Goal: Information Seeking & Learning: Learn about a topic

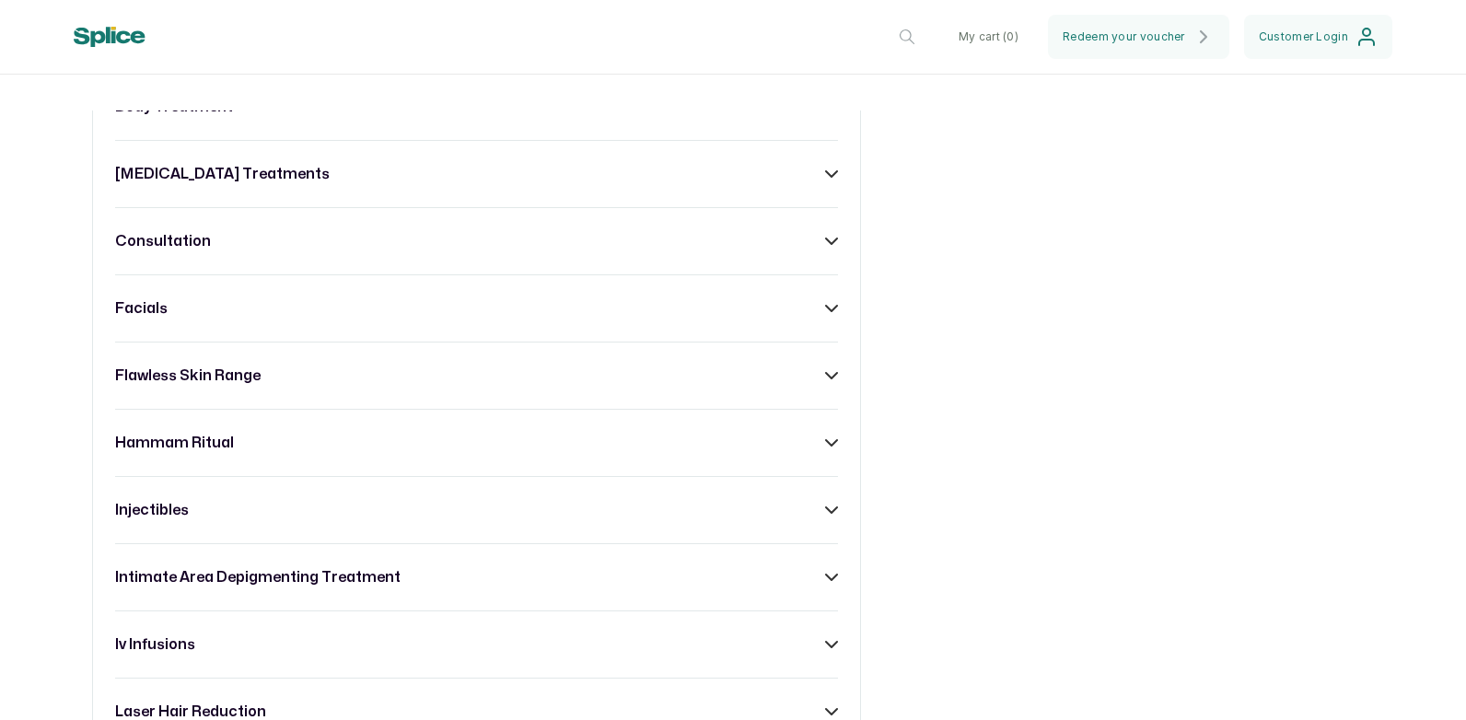
scroll to position [1013, 0]
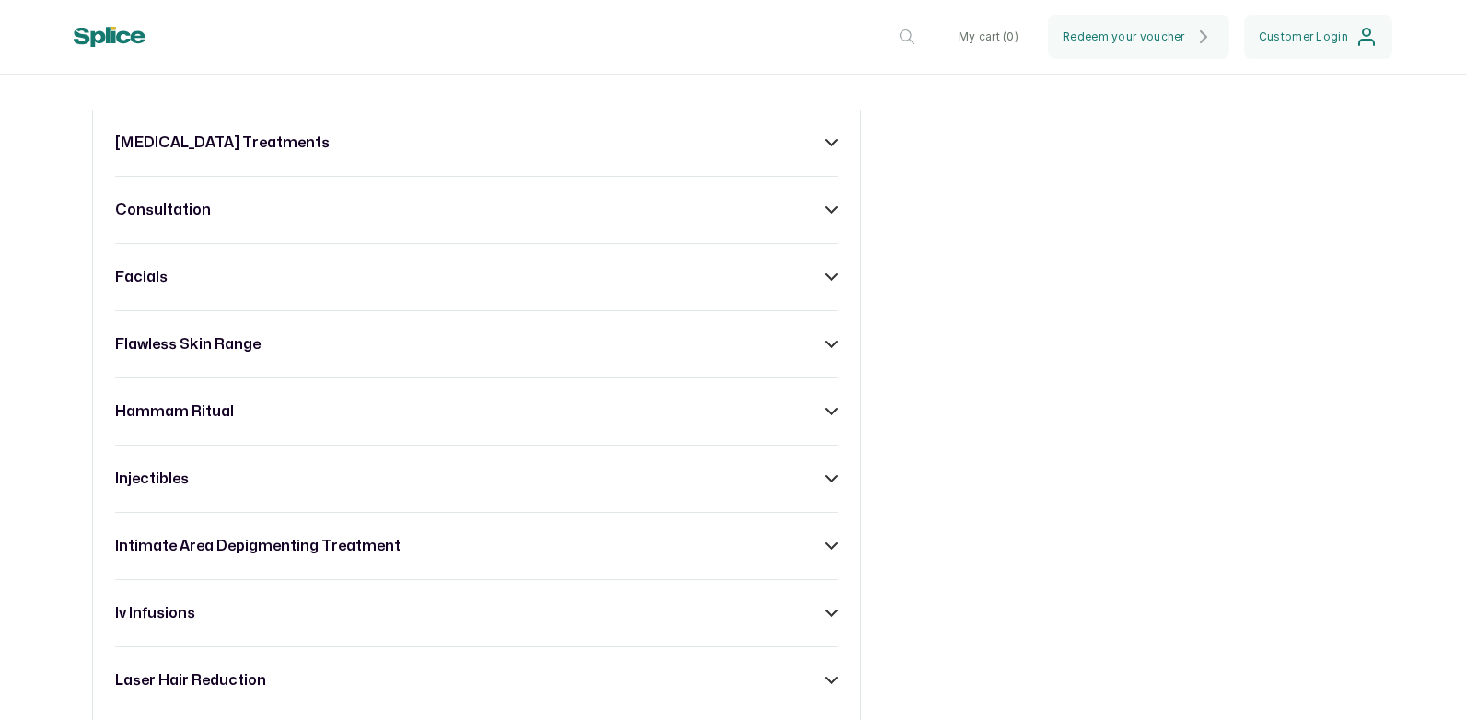
click at [202, 423] on h3 "hammam ritual" at bounding box center [174, 412] width 119 height 22
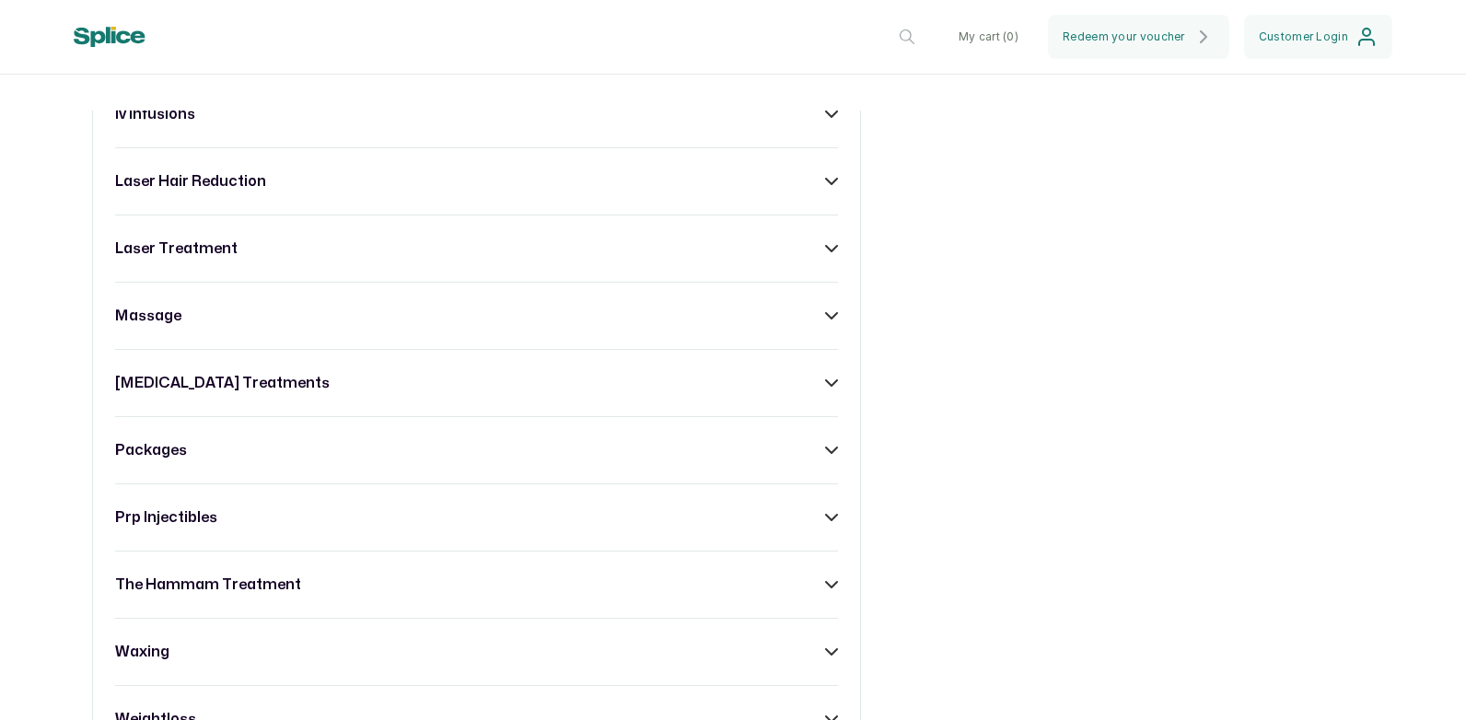
scroll to position [1750, 0]
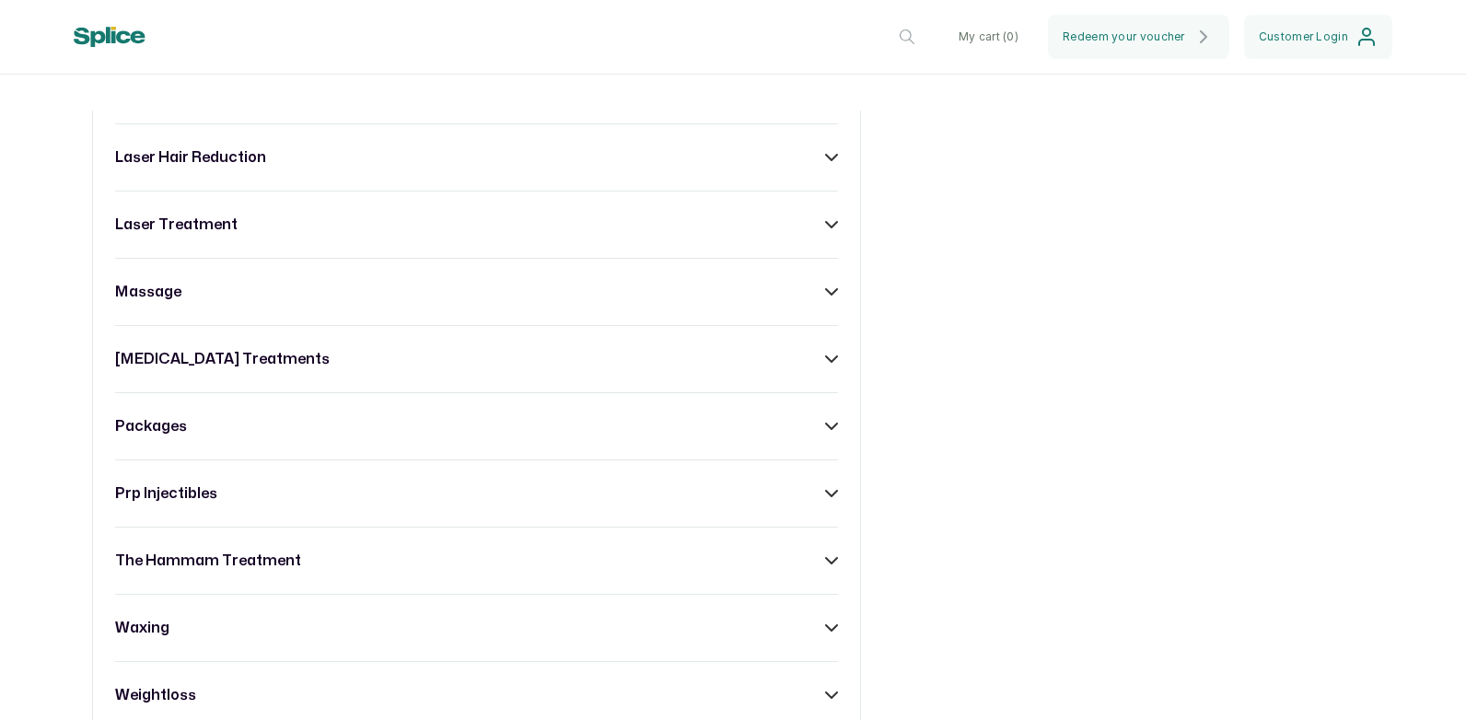
click at [143, 437] on h3 "packages" at bounding box center [151, 426] width 72 height 22
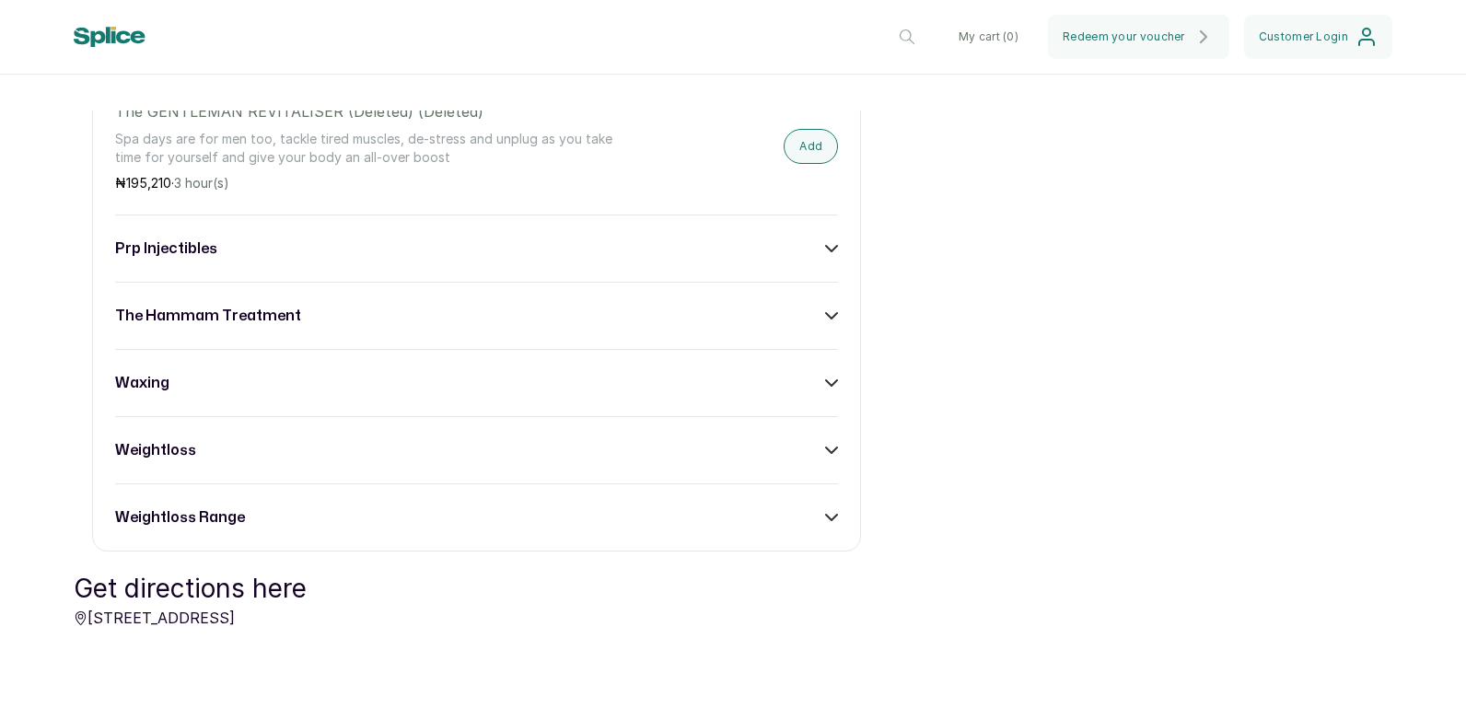
scroll to position [2384, 0]
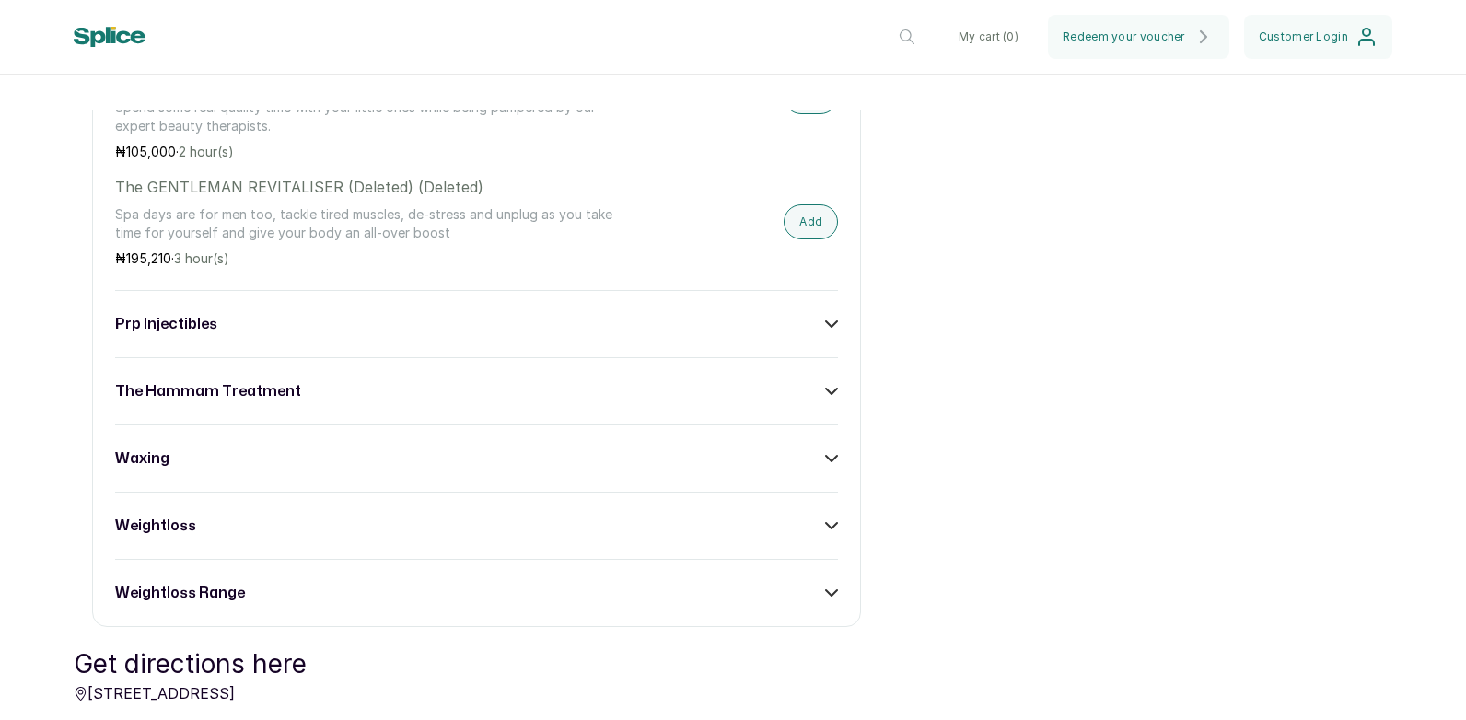
click at [293, 402] on h3 "the hammam treatment" at bounding box center [208, 391] width 186 height 22
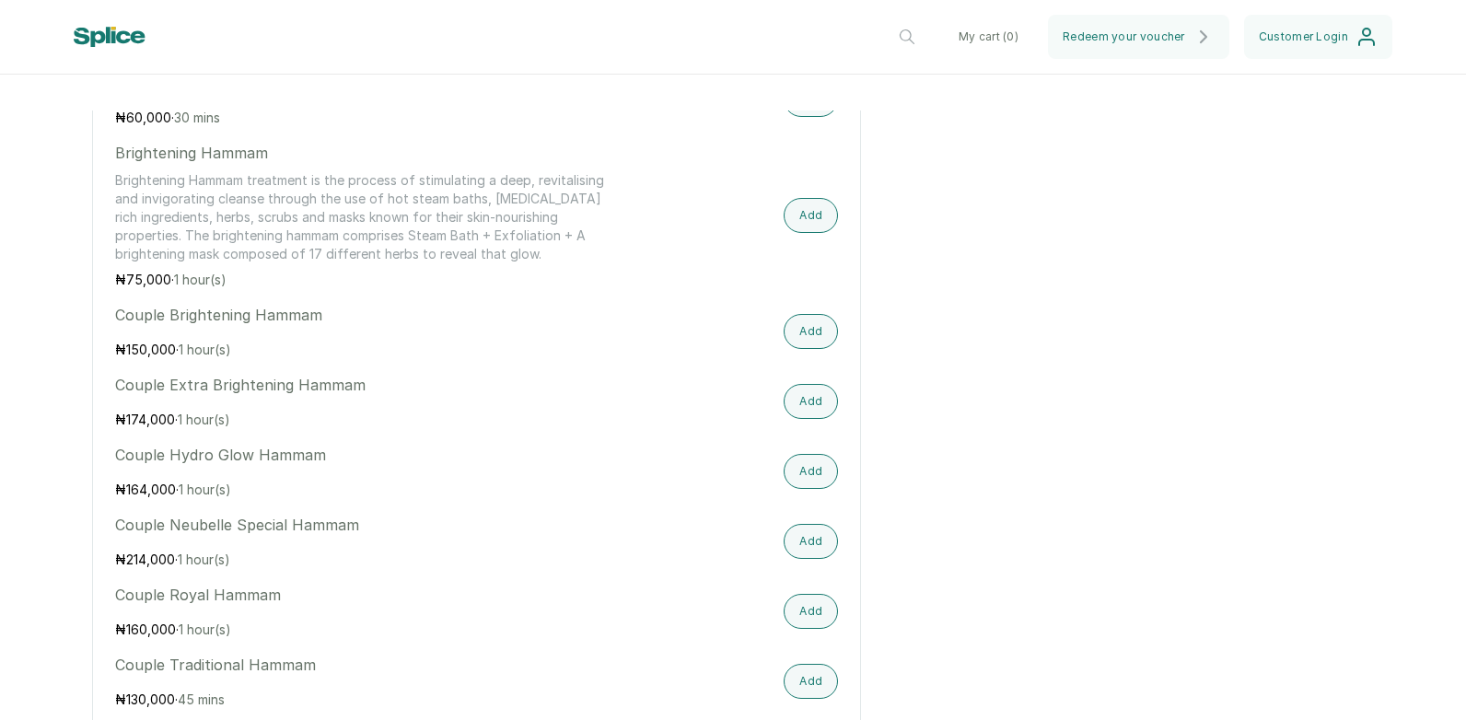
scroll to position [2660, 0]
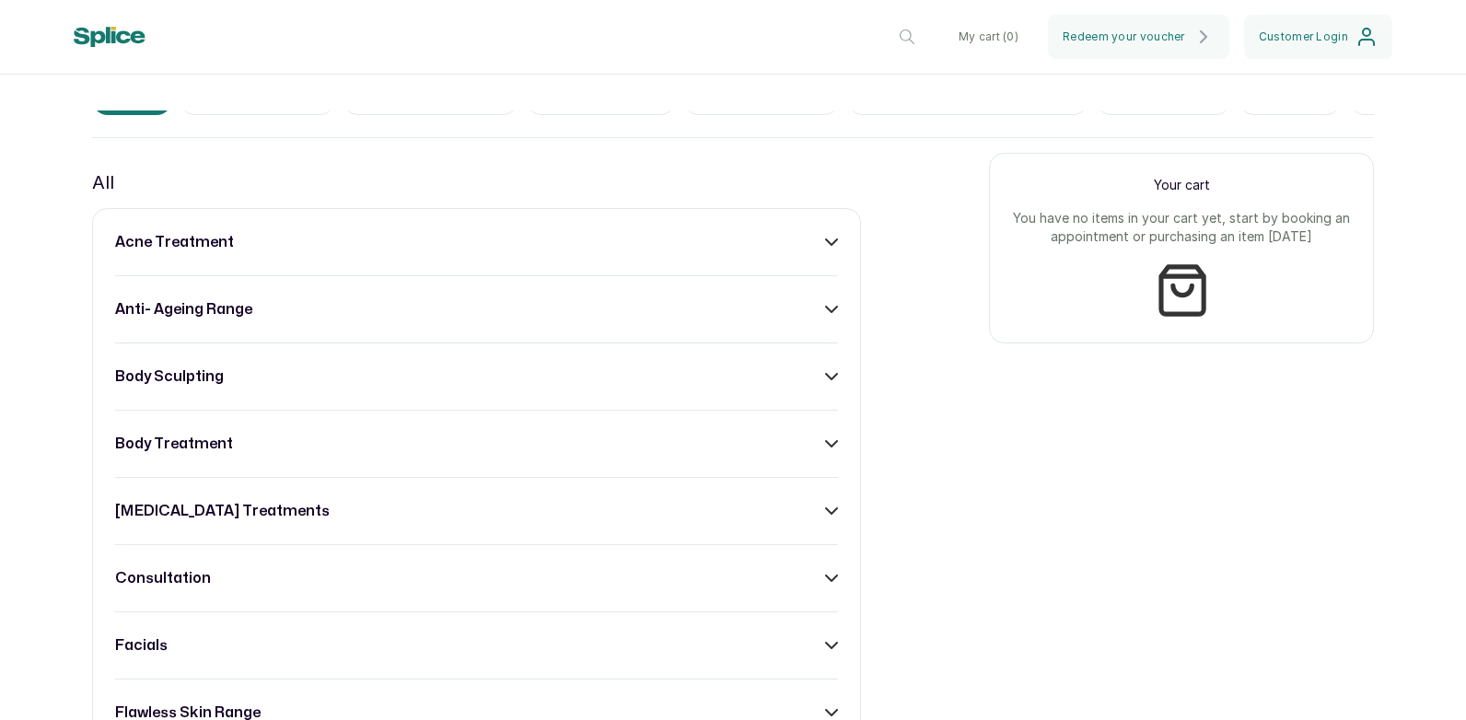
scroll to position [737, 0]
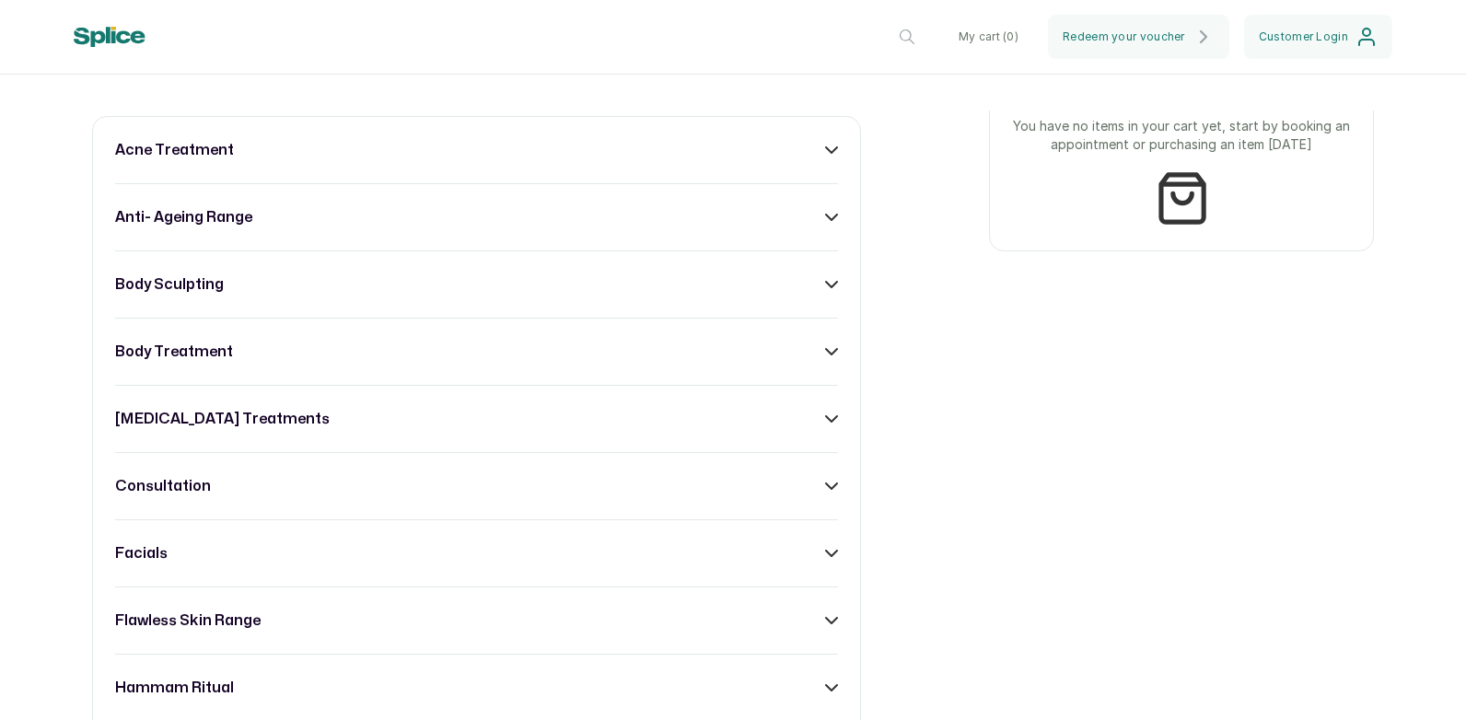
click at [827, 291] on icon at bounding box center [831, 284] width 13 height 13
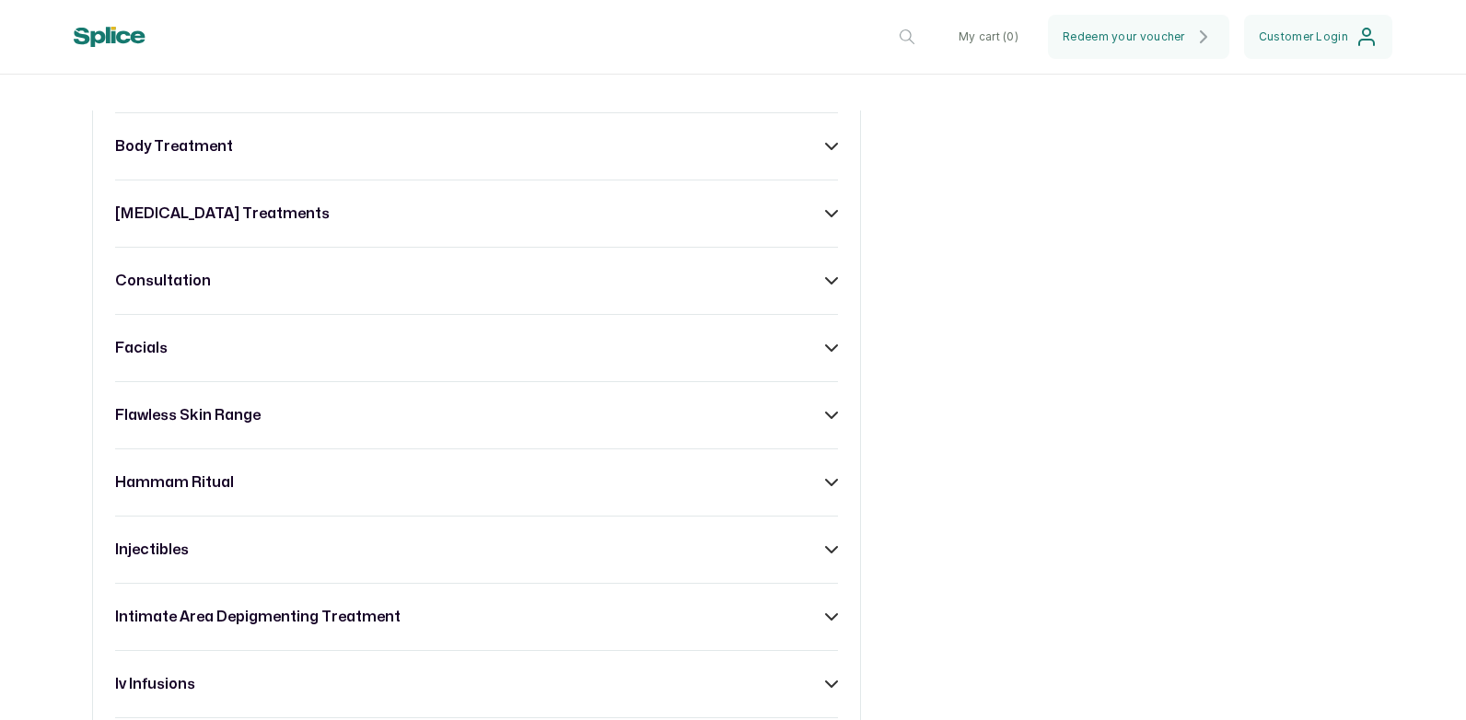
scroll to position [1289, 0]
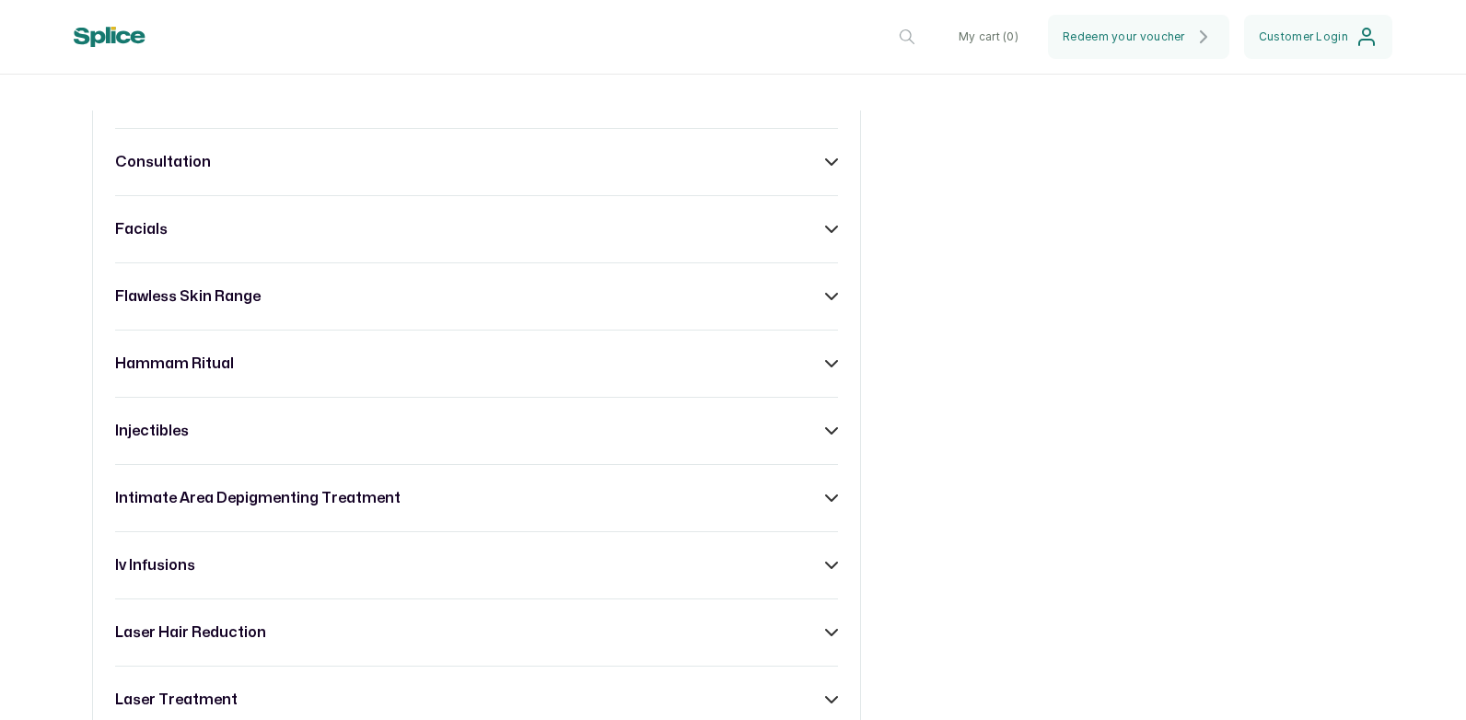
click at [811, 303] on div "flawless skin range" at bounding box center [476, 297] width 723 height 22
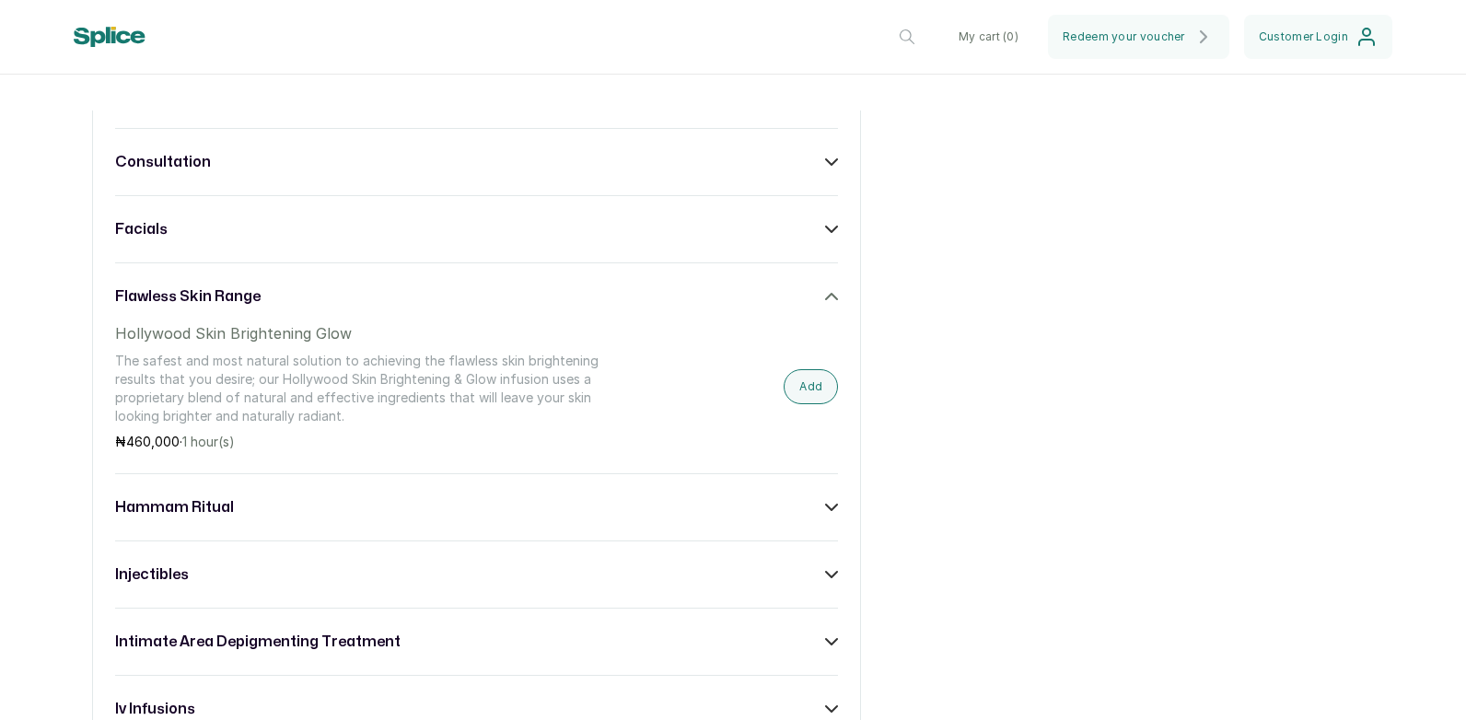
click at [178, 519] on h3 "hammam ritual" at bounding box center [174, 507] width 119 height 22
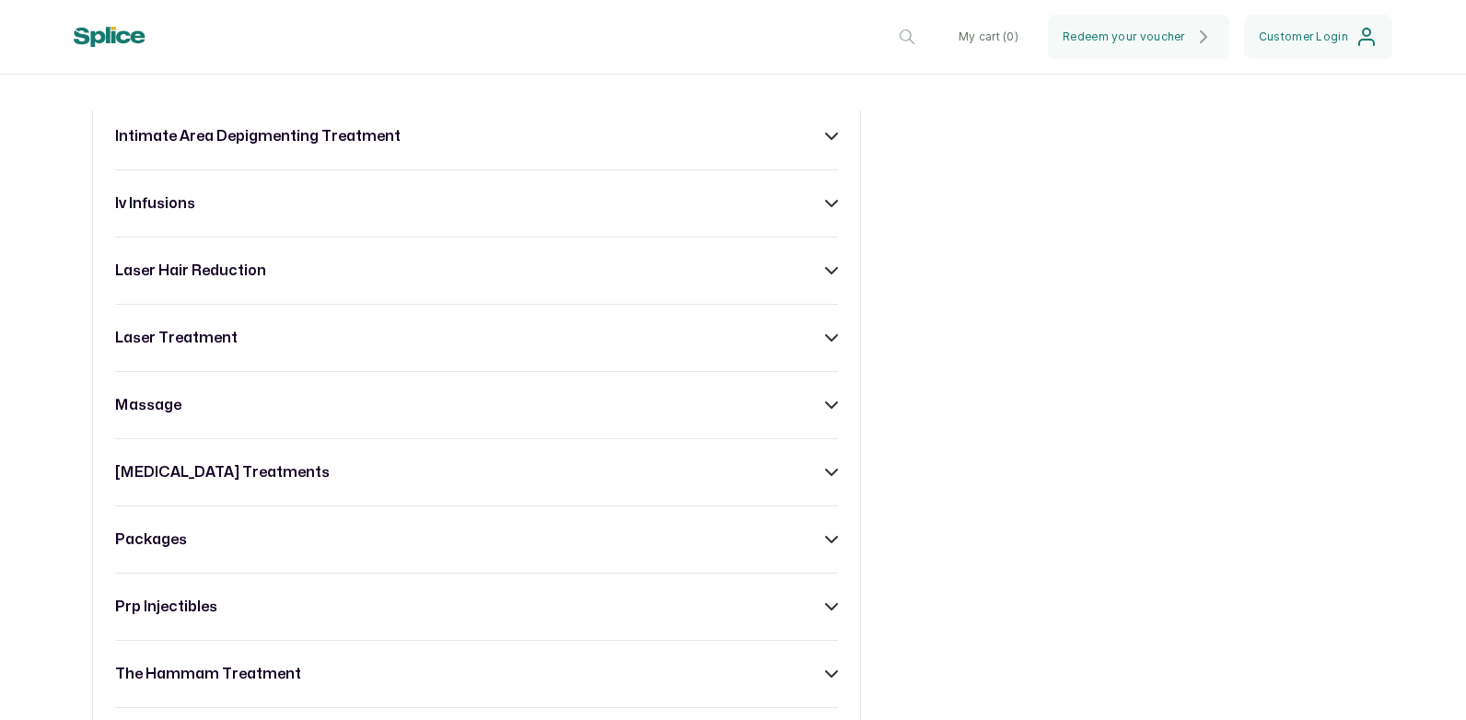
scroll to position [2302, 0]
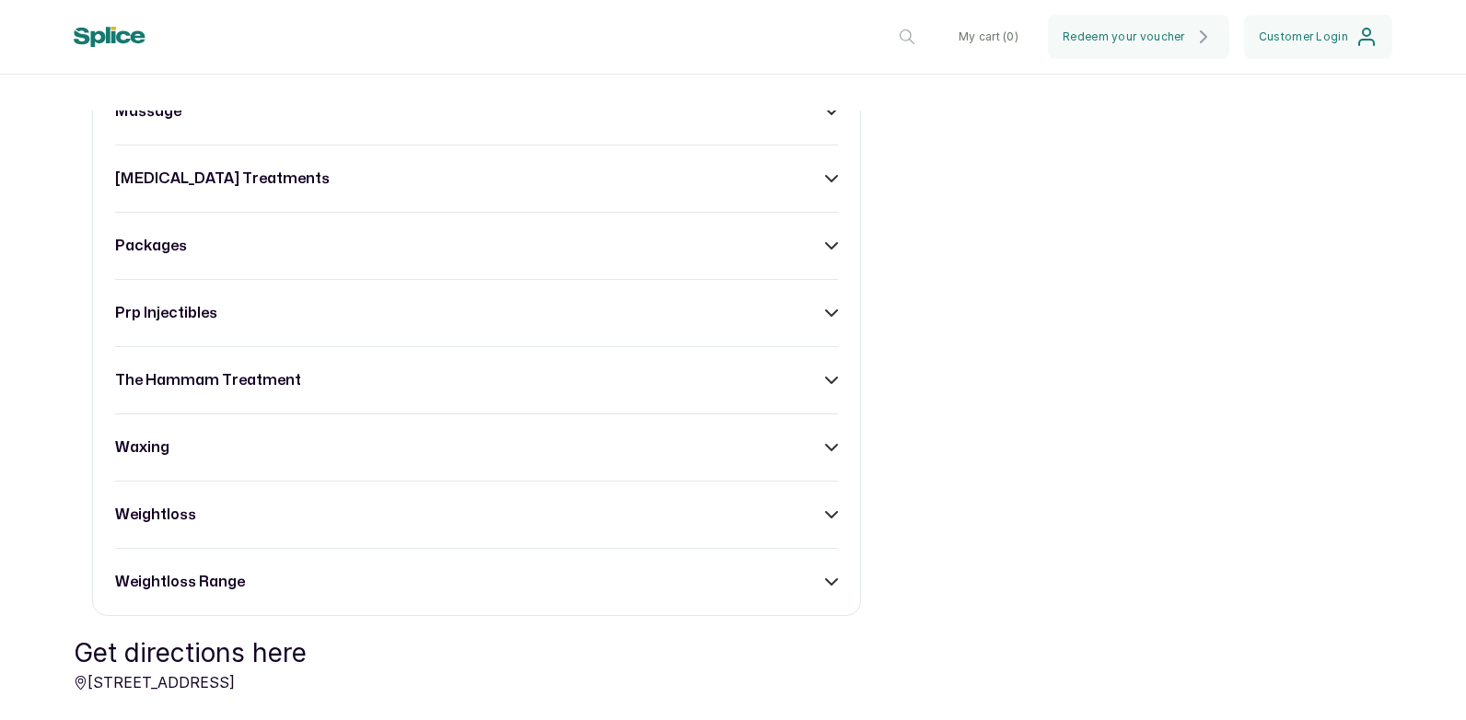
click at [151, 256] on h3 "packages" at bounding box center [151, 246] width 72 height 22
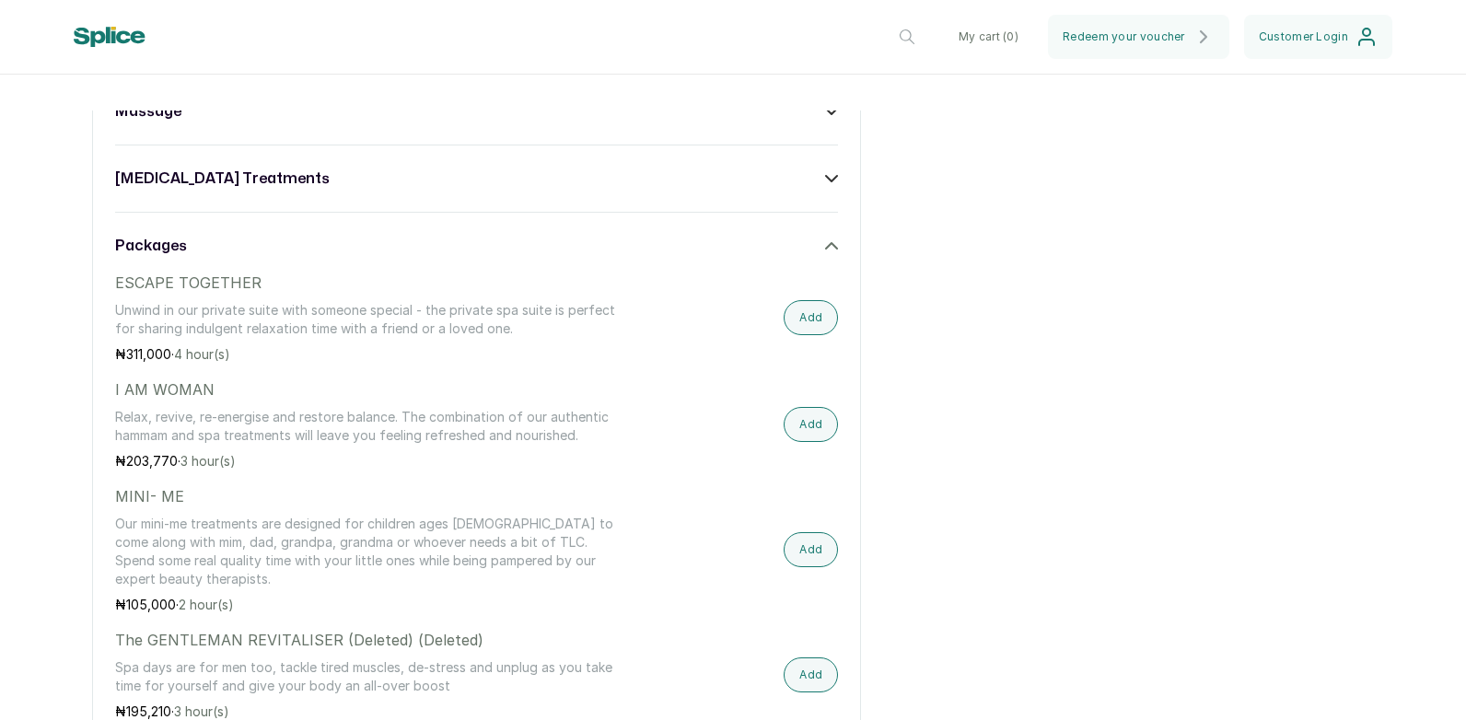
click at [161, 401] on p "I AM WOMAN" at bounding box center [368, 390] width 507 height 22
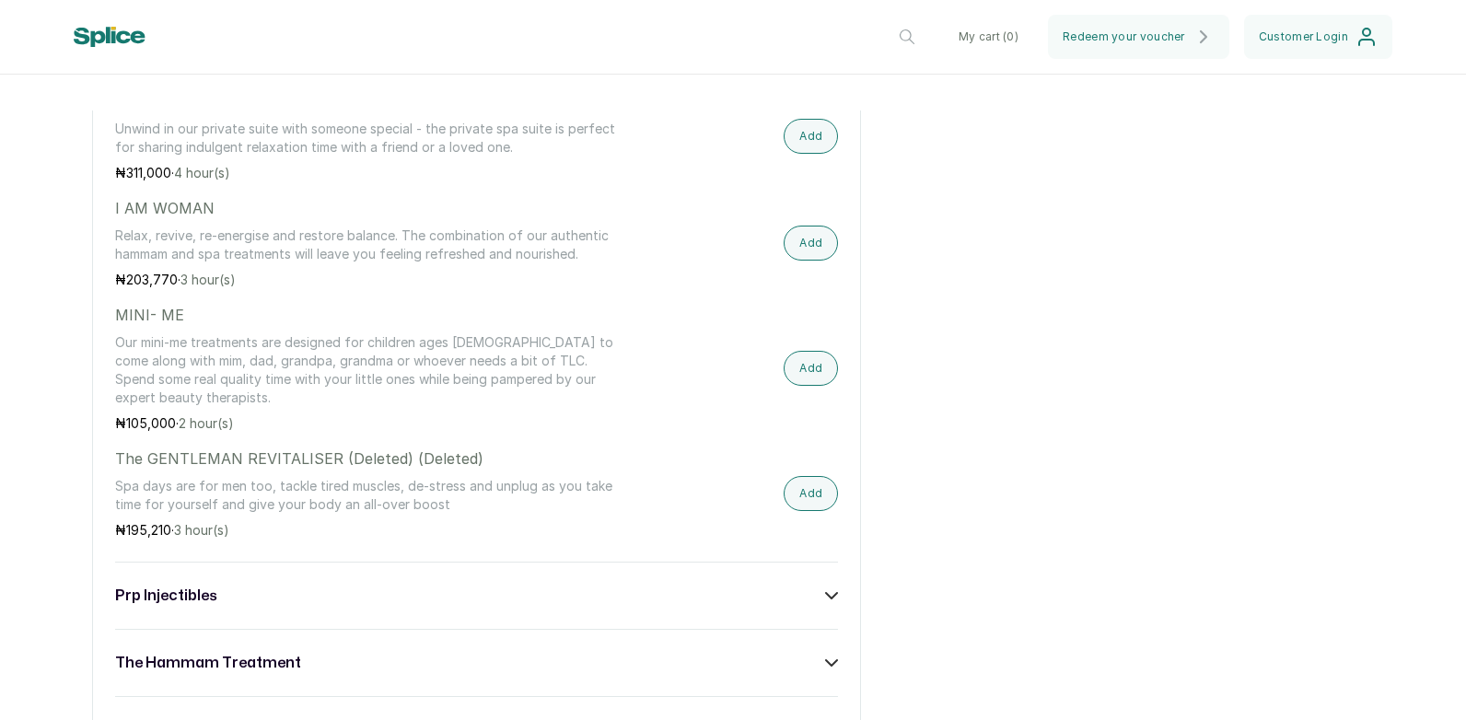
scroll to position [2395, 0]
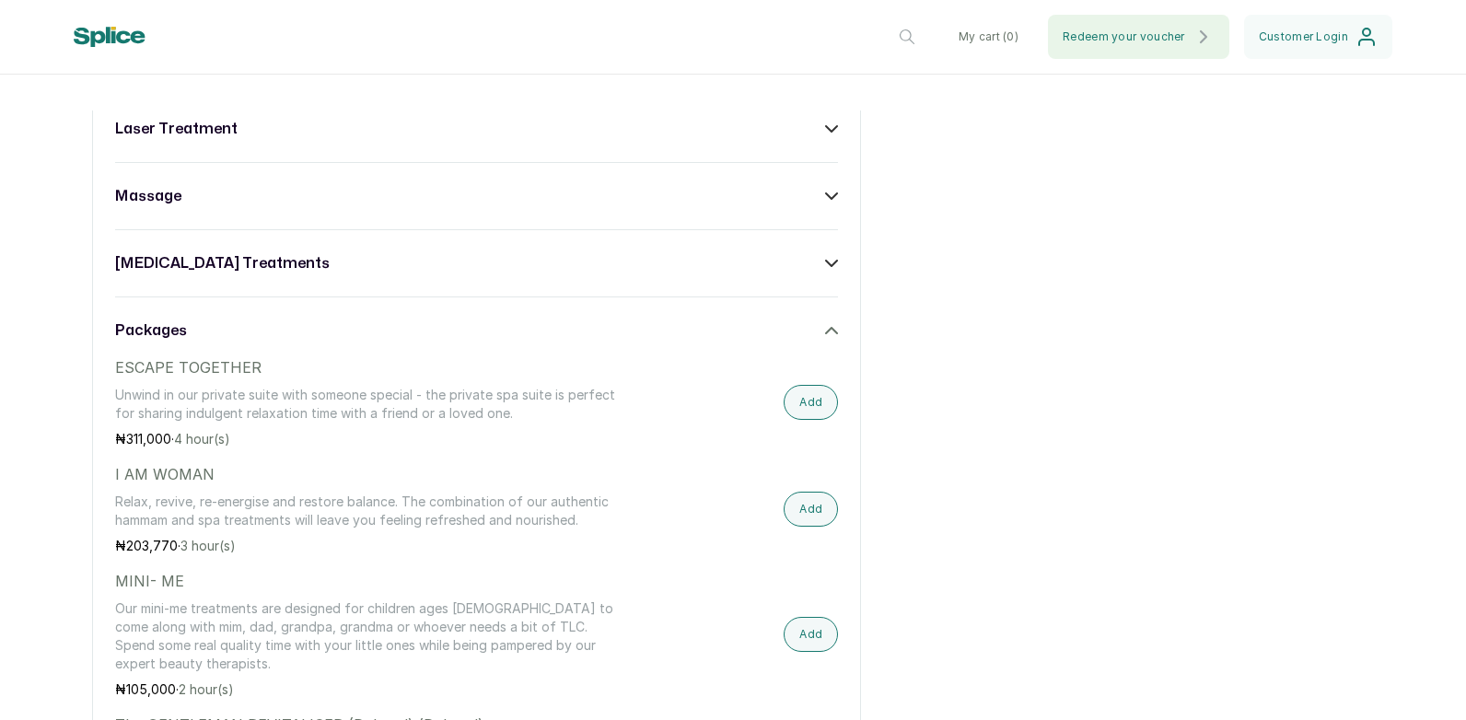
scroll to position [2210, 0]
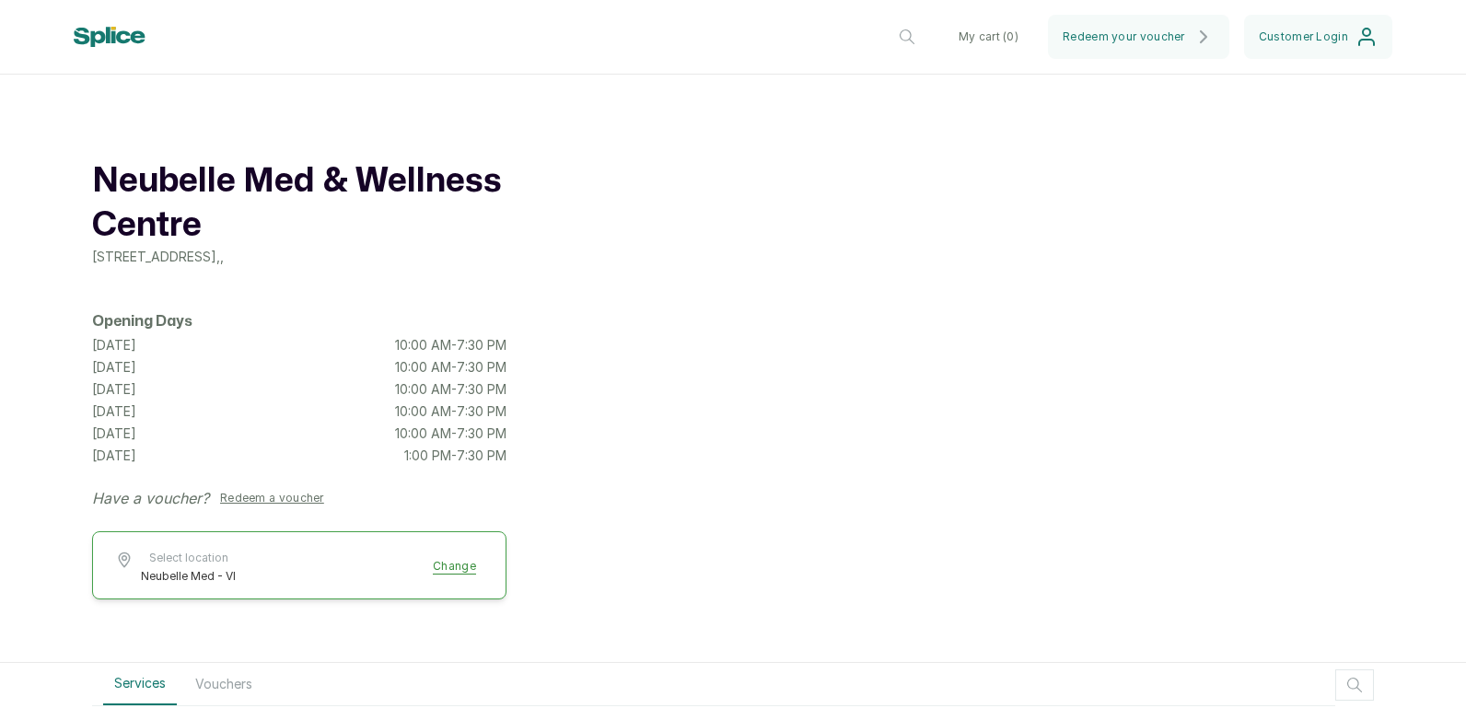
scroll to position [2660, 0]
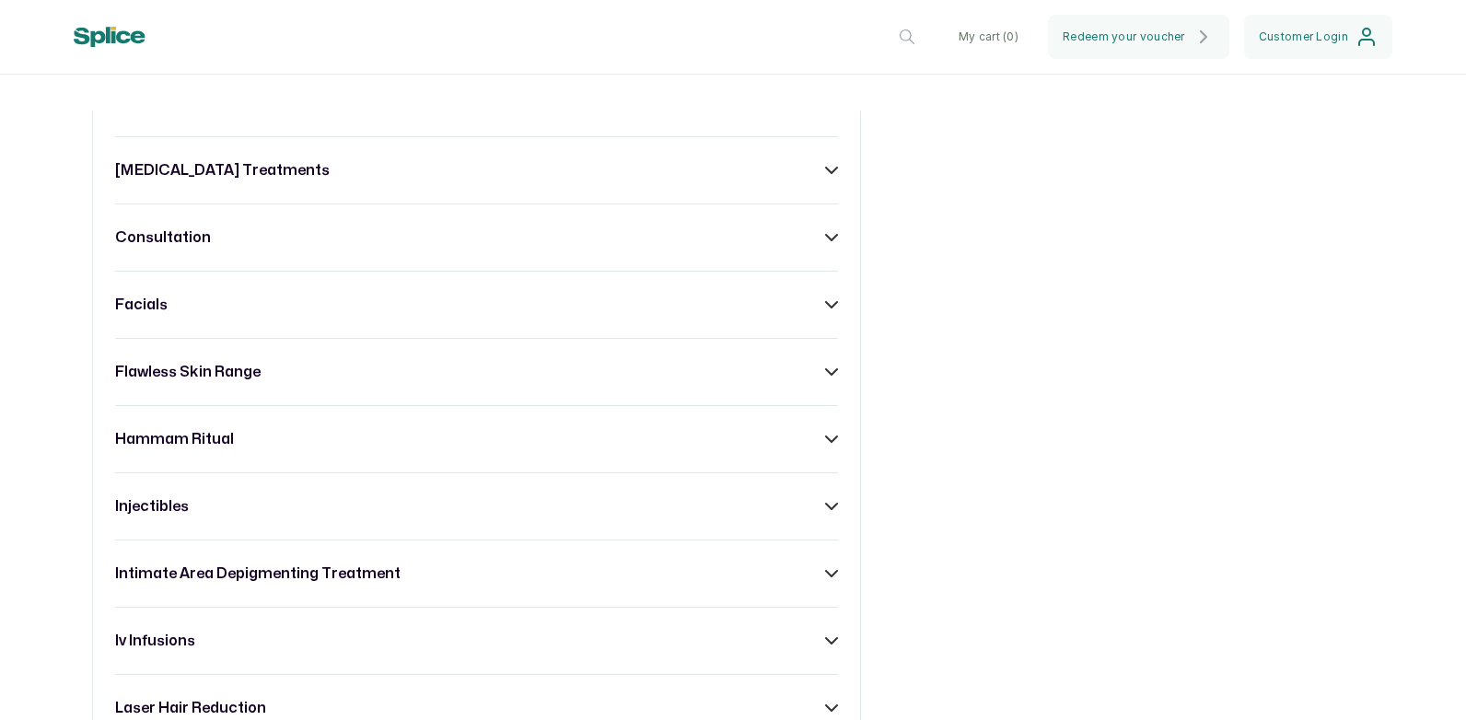
scroll to position [1105, 0]
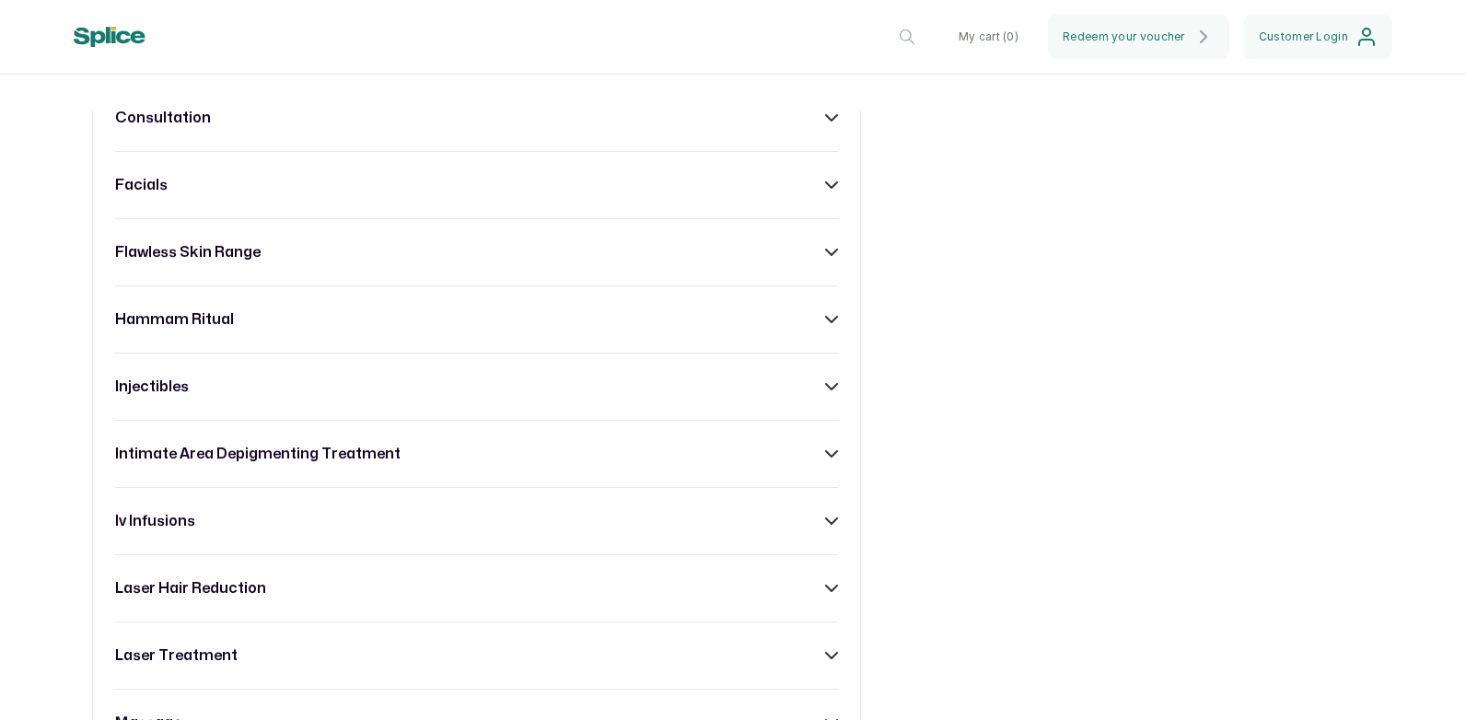
click at [826, 322] on icon at bounding box center [831, 320] width 11 height 6
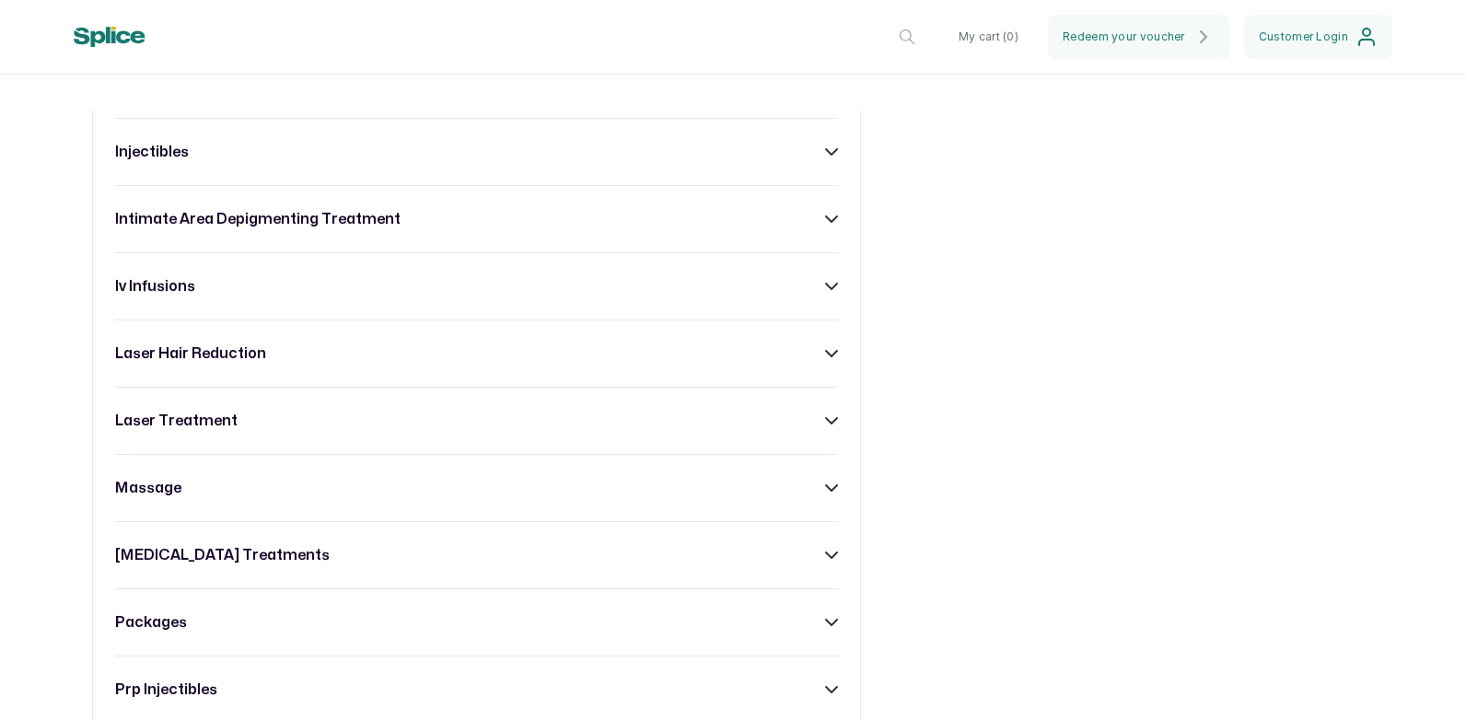
scroll to position [1566, 0]
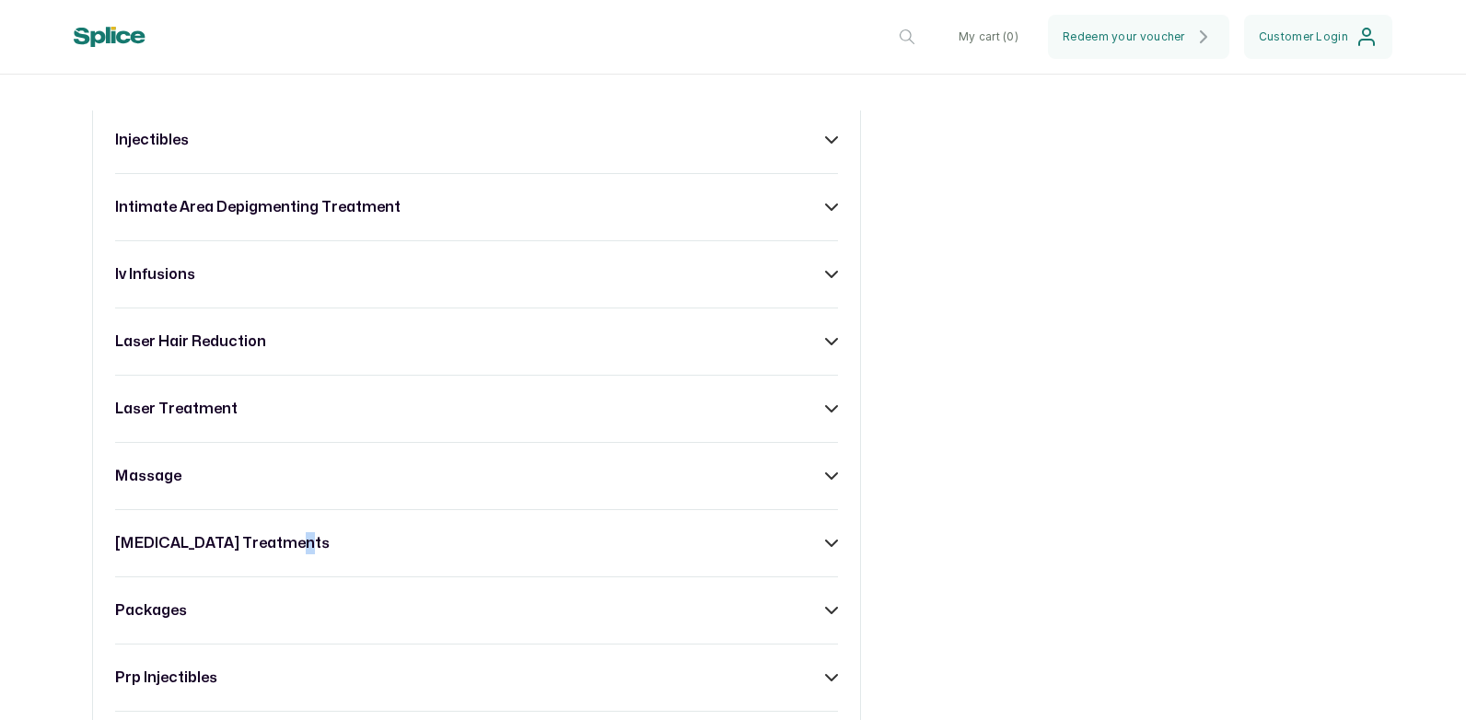
click at [290, 550] on h3 "[MEDICAL_DATA] treatments" at bounding box center [222, 543] width 215 height 22
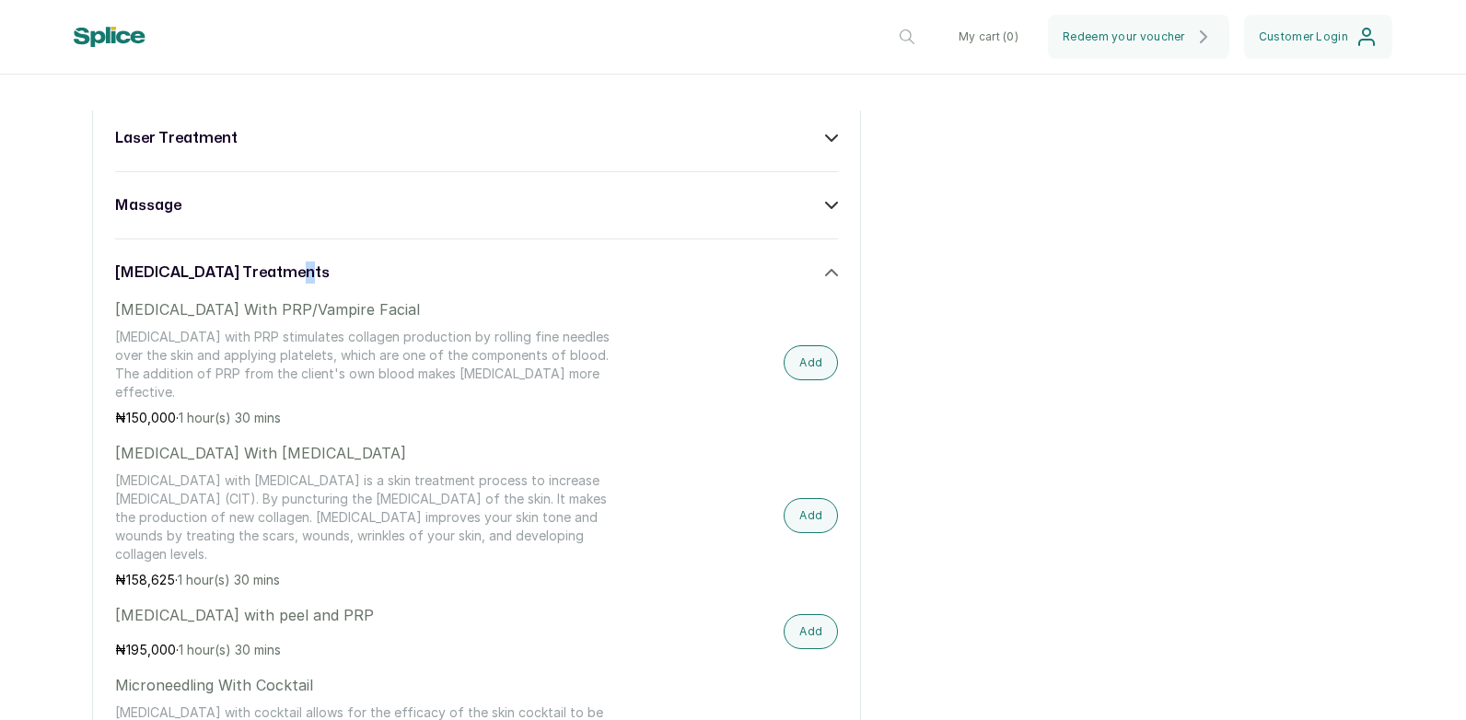
scroll to position [1934, 0]
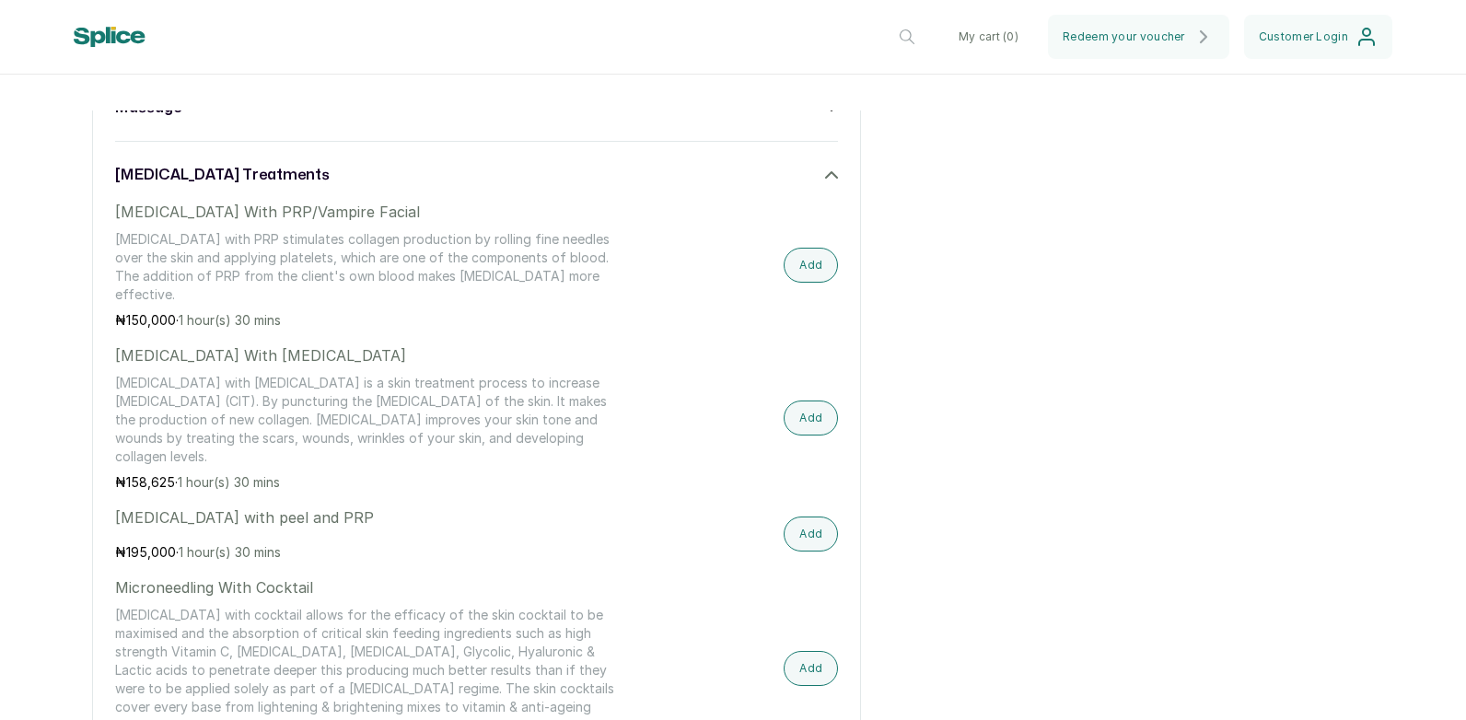
click at [548, 466] on p "Micro-needling with Hyaluronic acid is a skin treatment process to increase col…" at bounding box center [368, 420] width 507 height 92
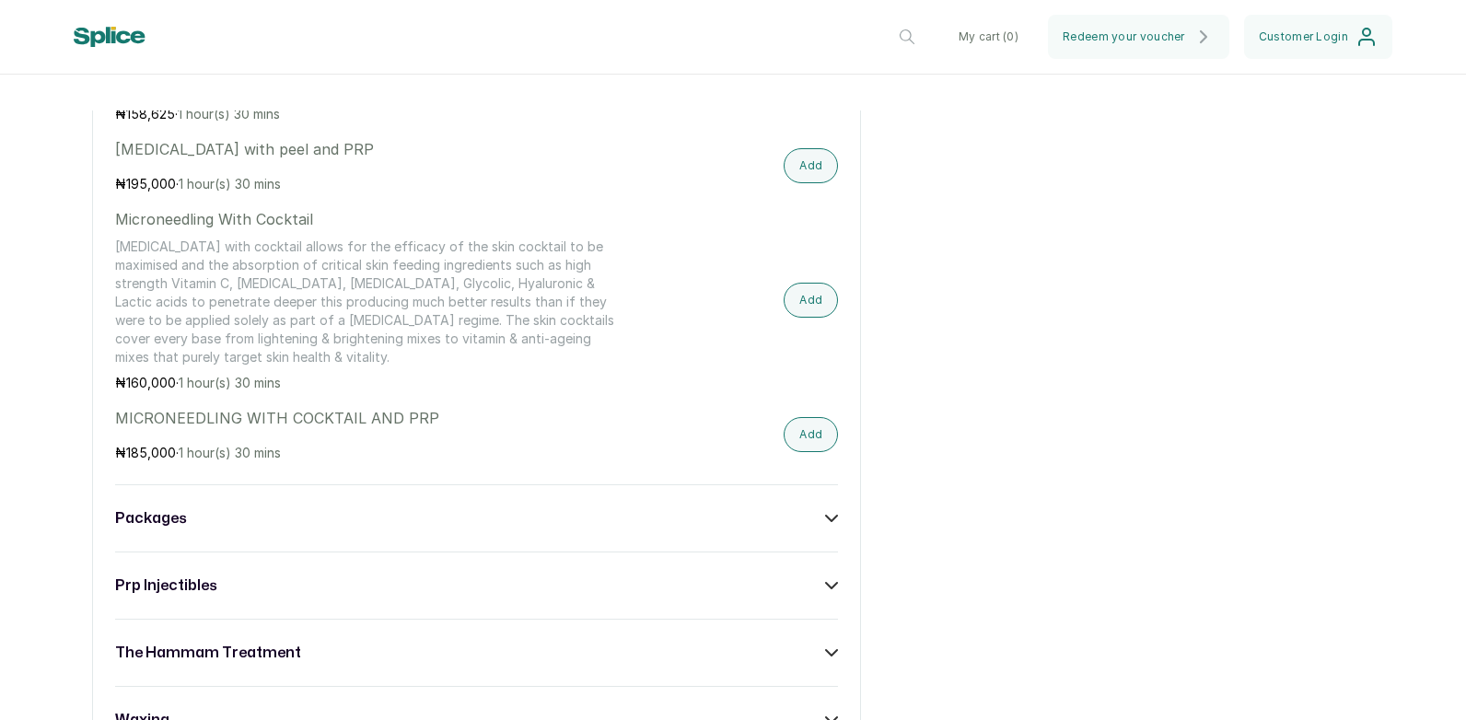
scroll to position [2395, 0]
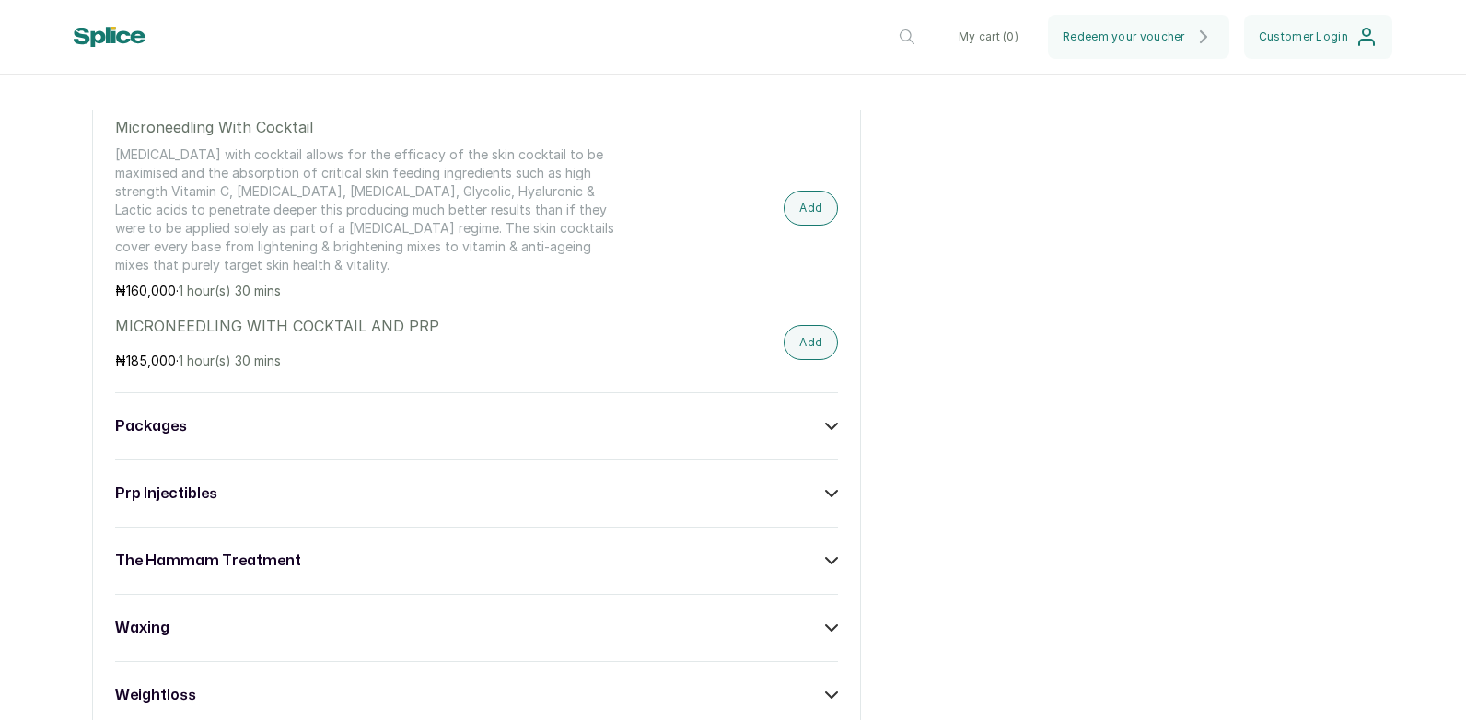
click at [153, 437] on h3 "packages" at bounding box center [151, 426] width 72 height 22
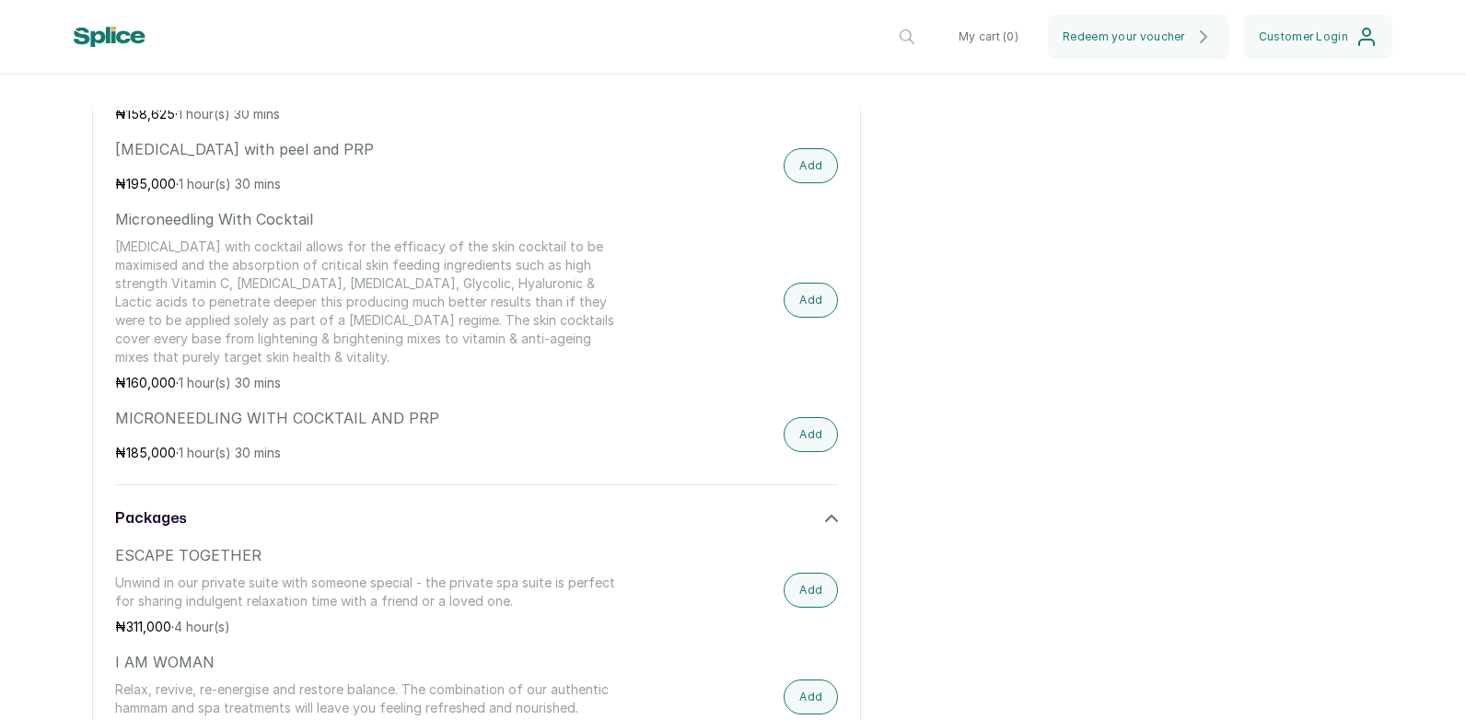
scroll to position [2210, 0]
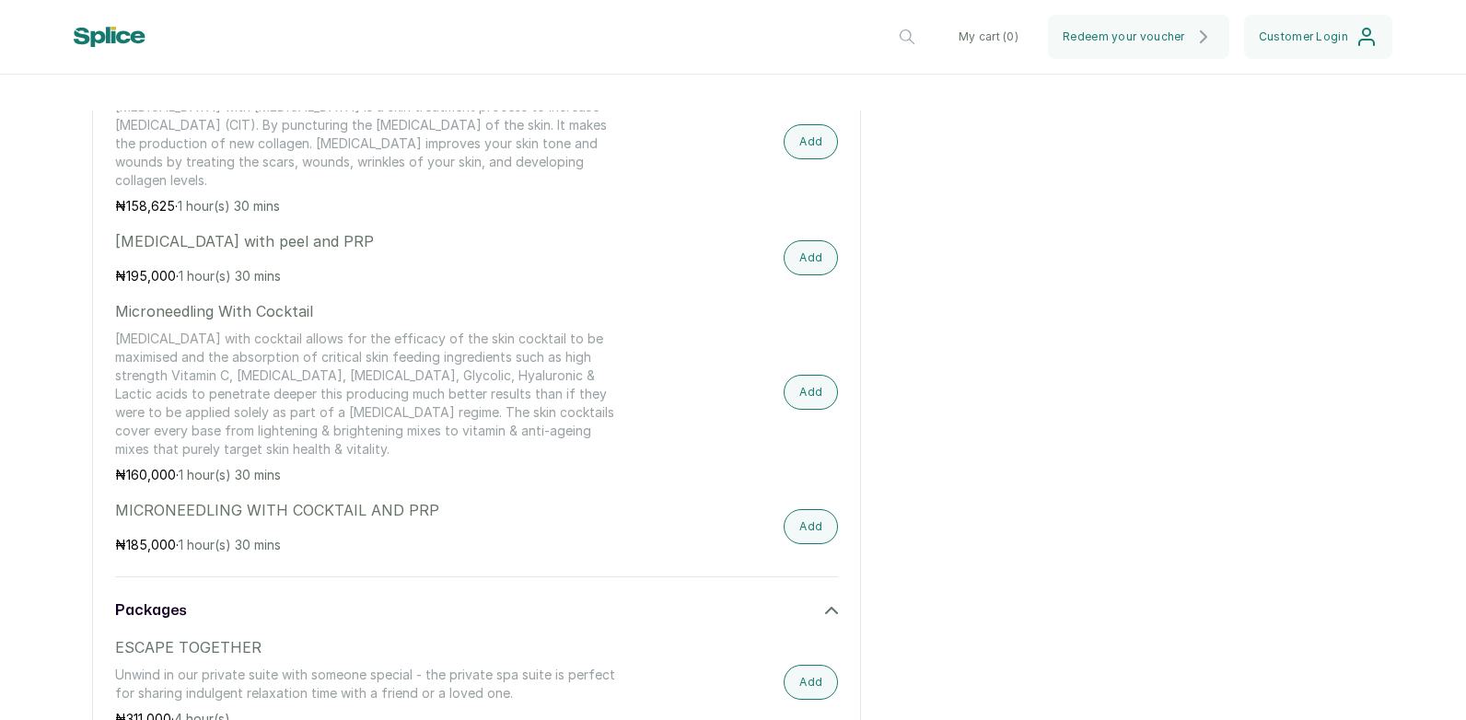
click at [1261, 427] on div "All acne treatment anti- ageing range body sculpting body treatment chemical pe…" at bounding box center [733, 8] width 1282 height 2873
click at [1007, 203] on div "All acne treatment anti- ageing range body sculpting body treatment chemical pe…" at bounding box center [733, 8] width 1282 height 2873
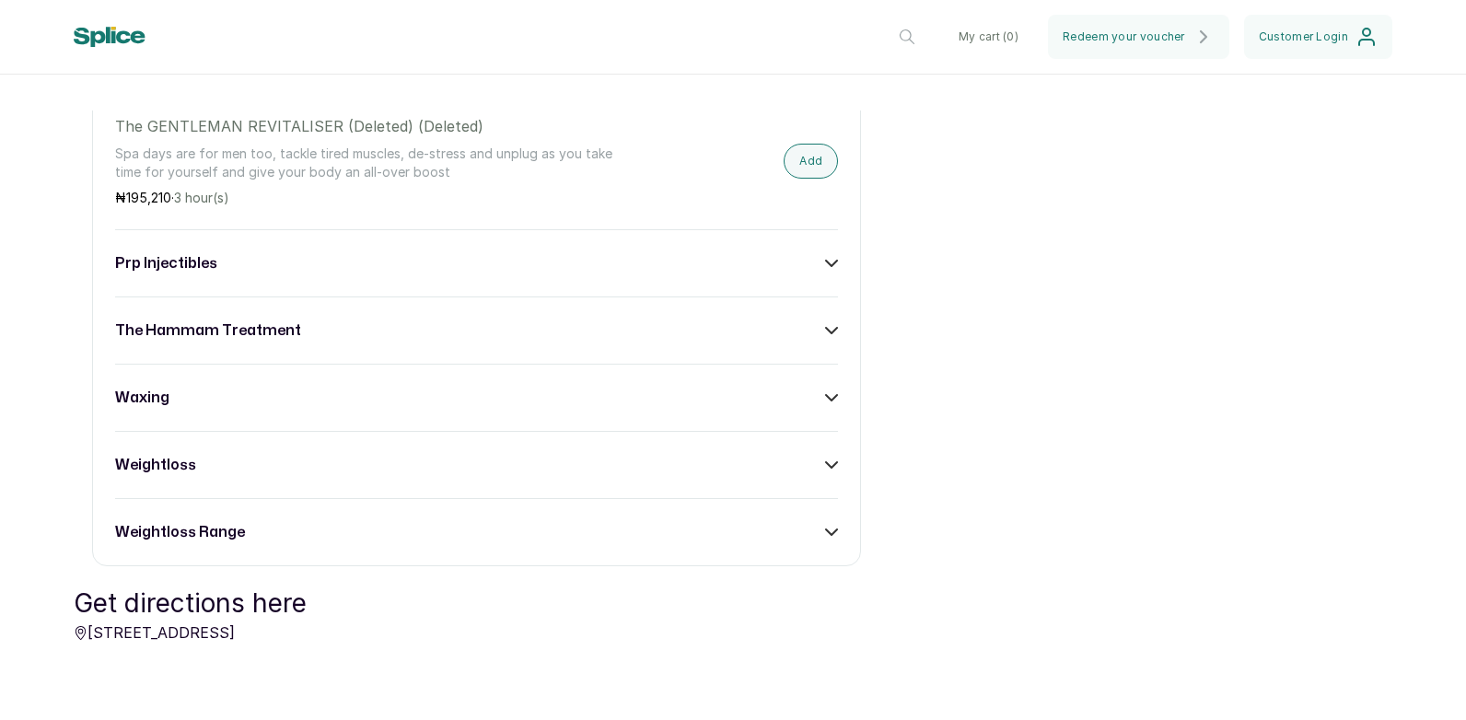
scroll to position [3223, 0]
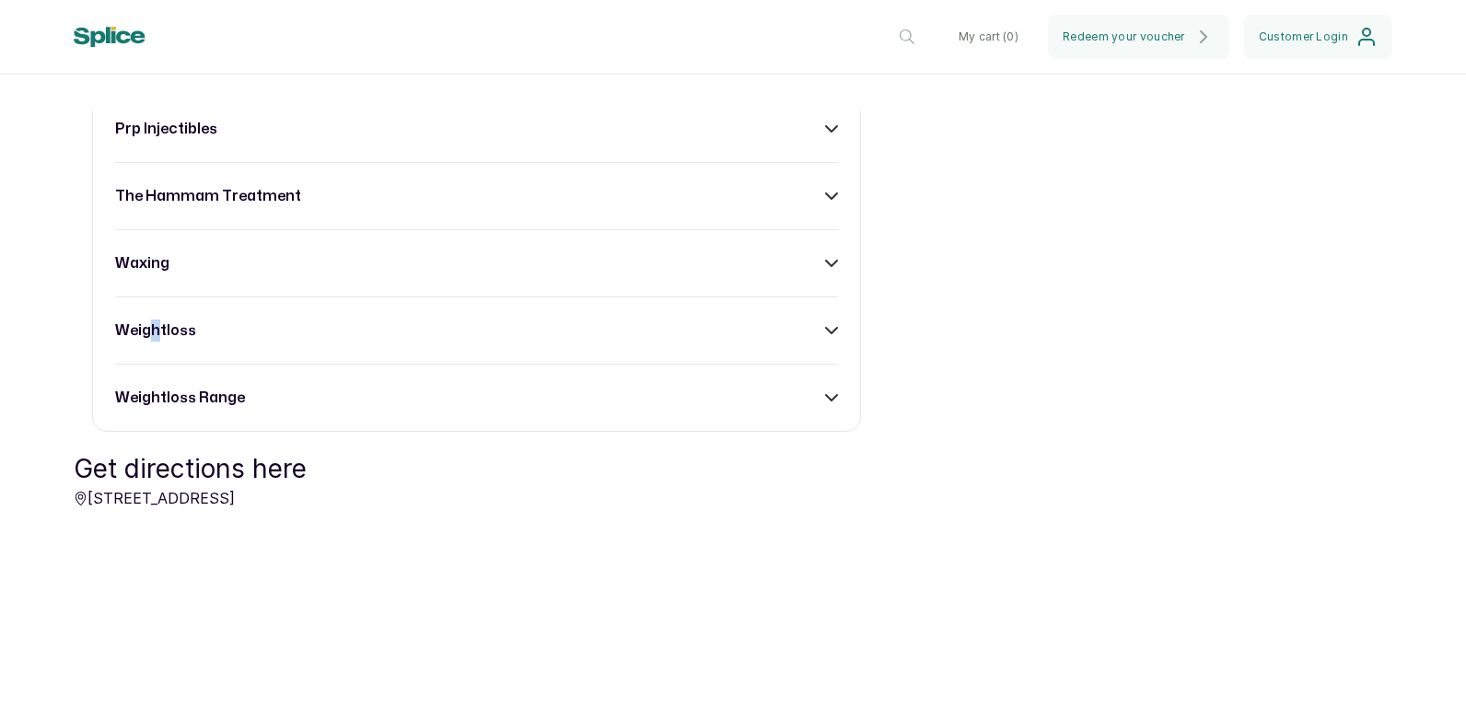
click at [154, 342] on h3 "weightloss" at bounding box center [155, 331] width 81 height 22
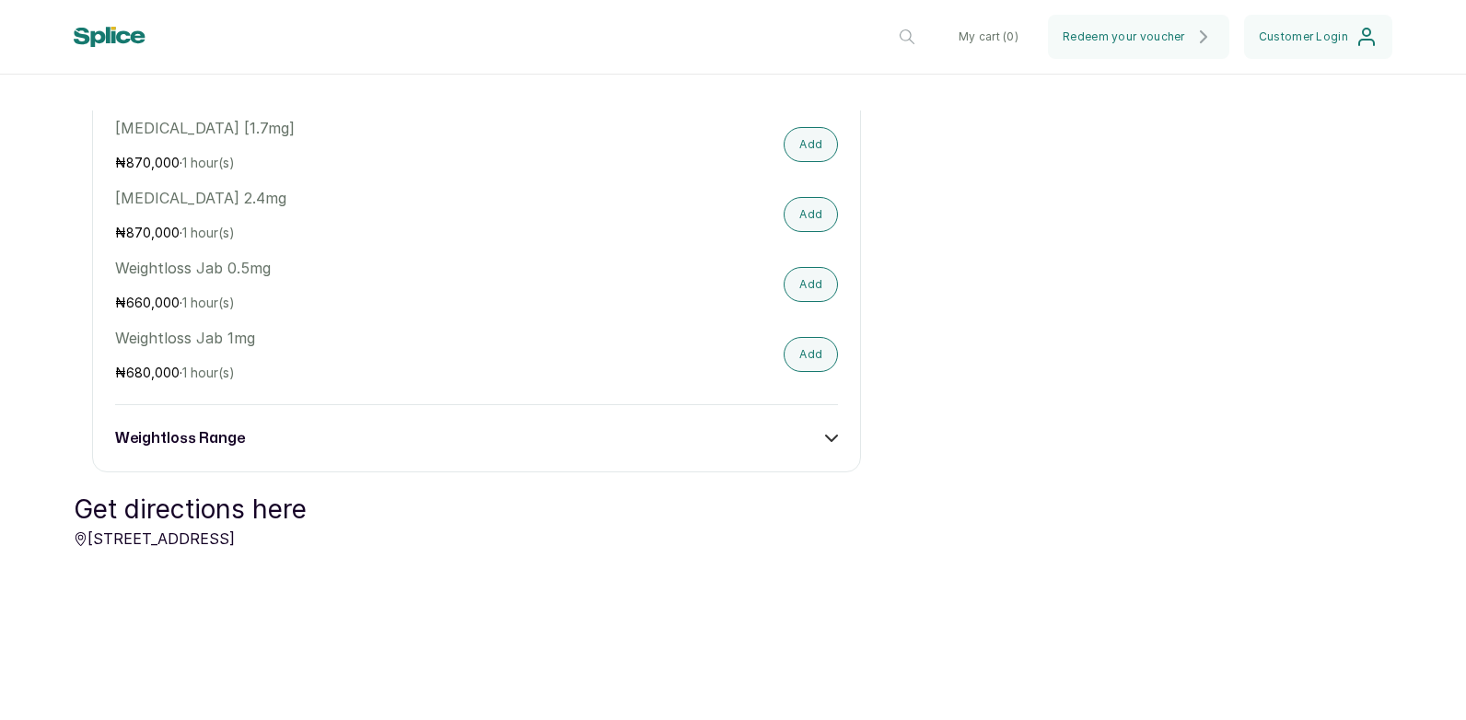
scroll to position [3684, 0]
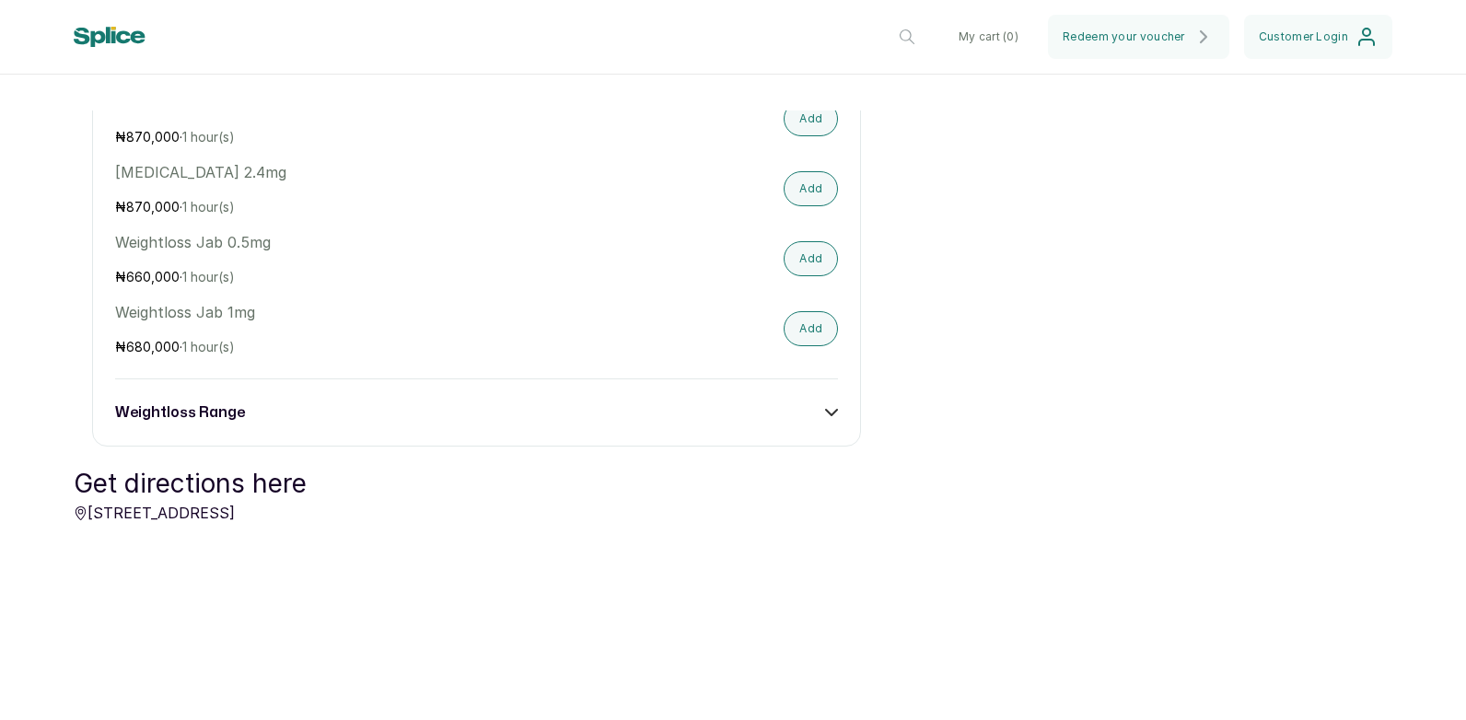
click at [194, 423] on h3 "weightloss range" at bounding box center [180, 413] width 130 height 22
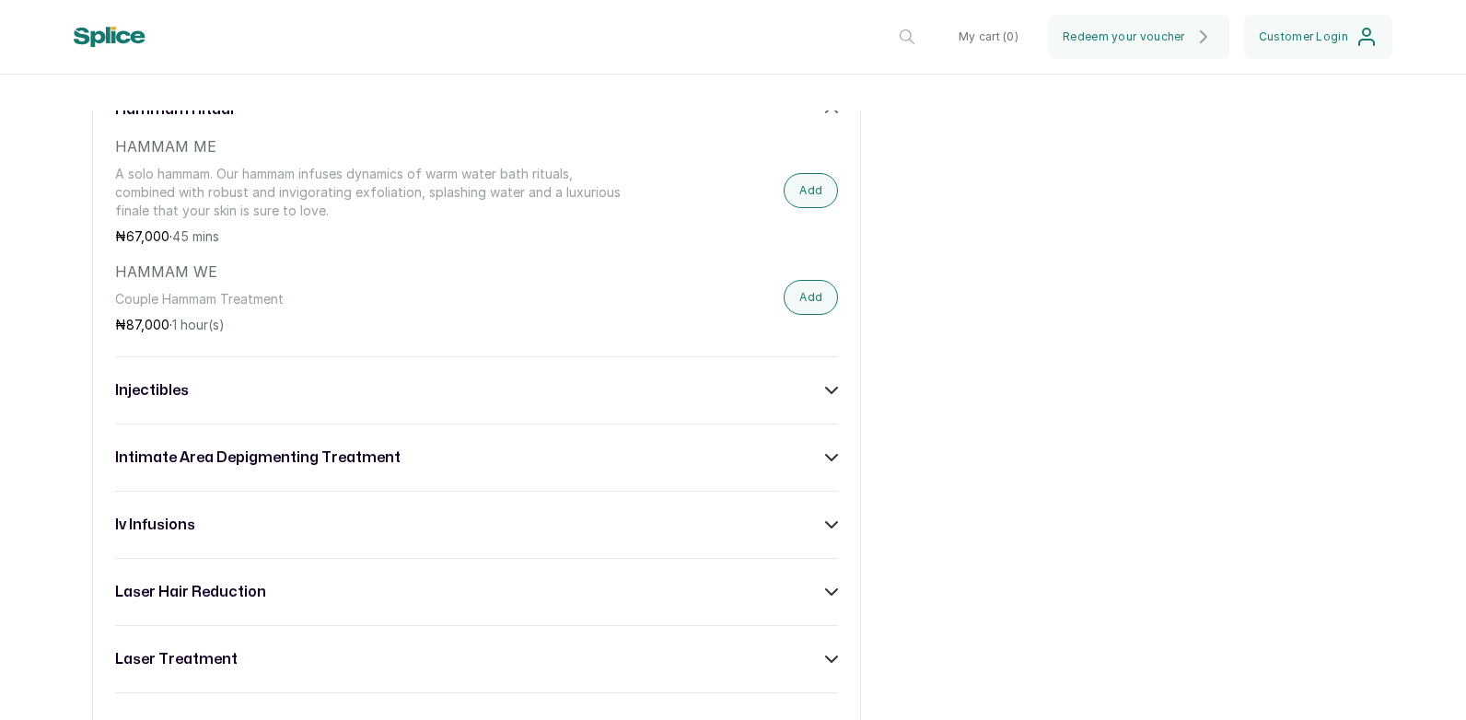
scroll to position [1197, 0]
